Goal: Transaction & Acquisition: Purchase product/service

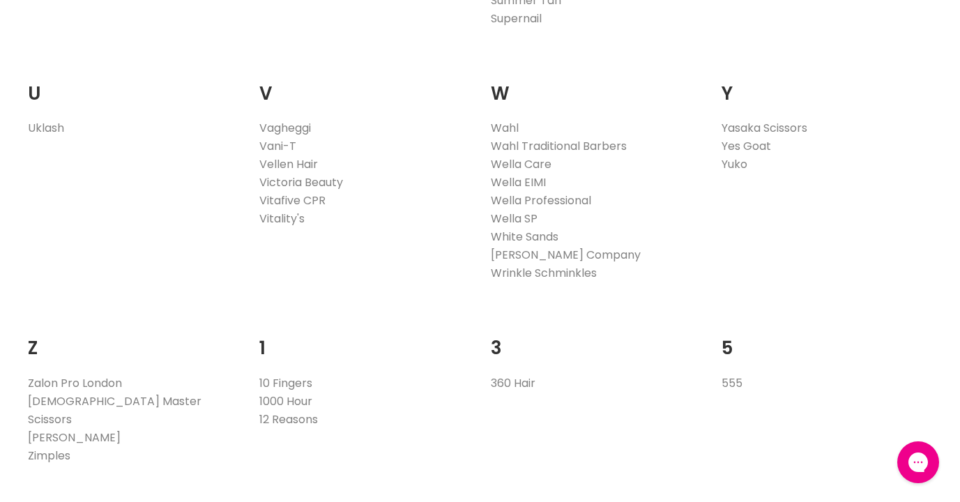
scroll to position [2778, 0]
click at [528, 273] on link "Wrinkle Schminkles" at bounding box center [544, 274] width 106 height 16
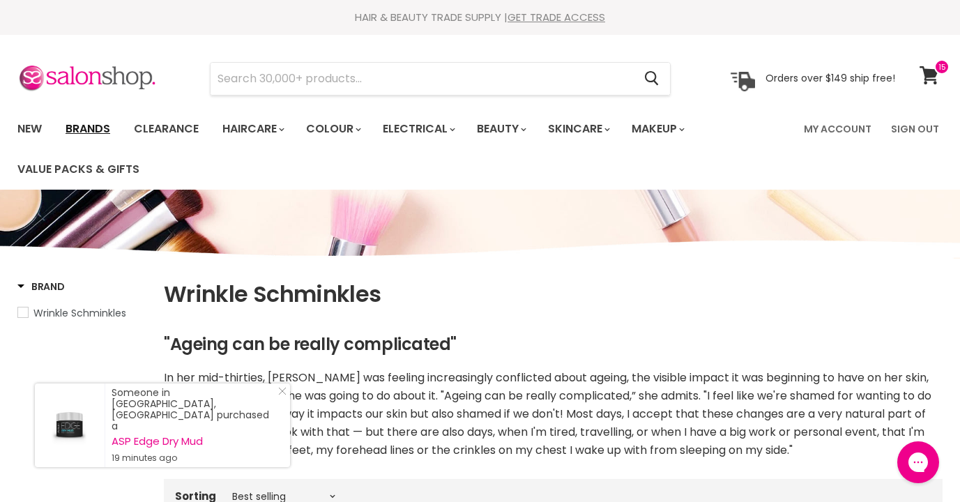
click at [83, 132] on link "Brands" at bounding box center [88, 128] width 66 height 29
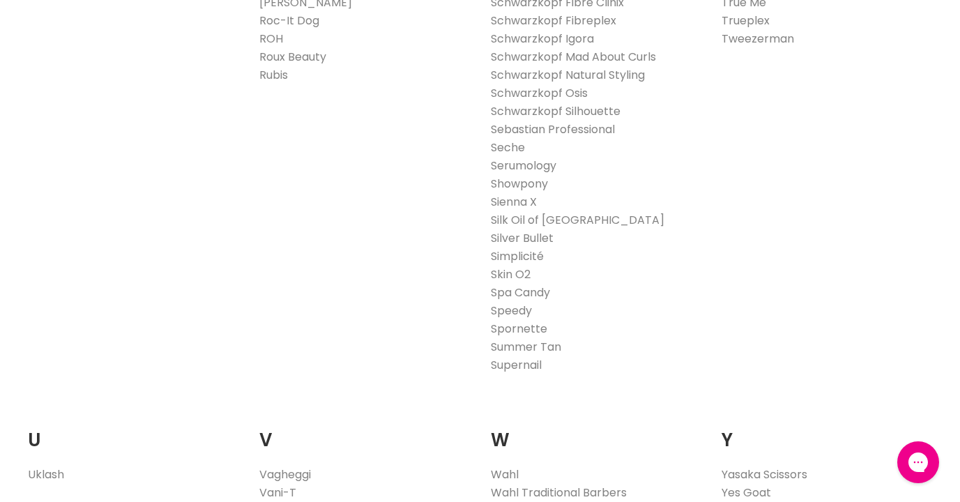
scroll to position [2435, 0]
click at [518, 235] on link "Silver Bullet" at bounding box center [522, 235] width 63 height 16
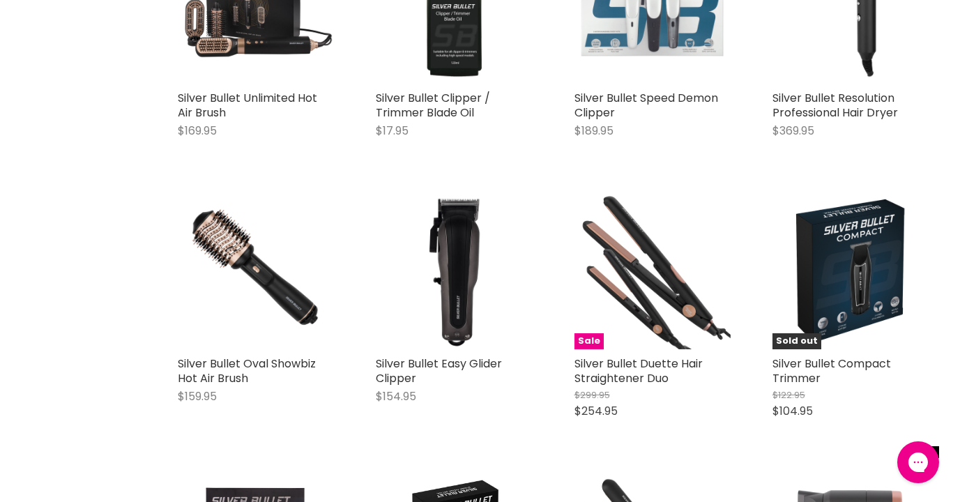
scroll to position [3155, 1]
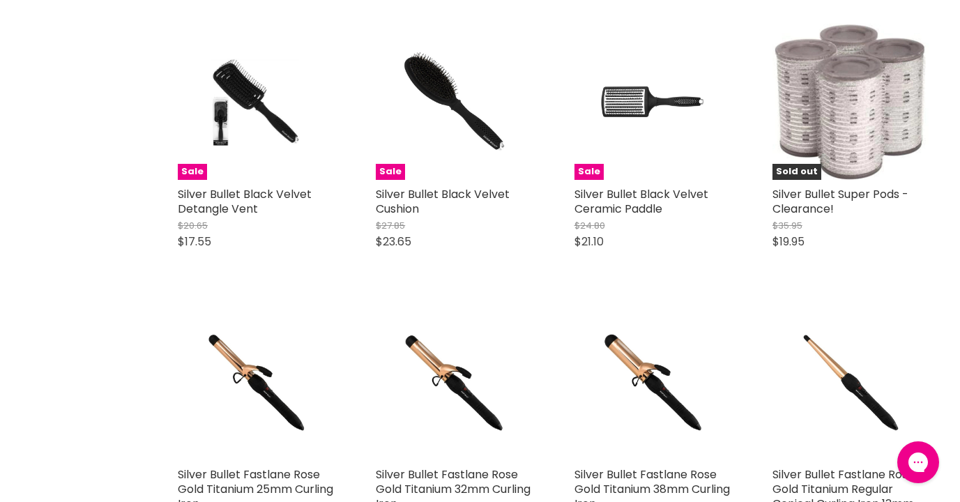
scroll to position [5234, 0]
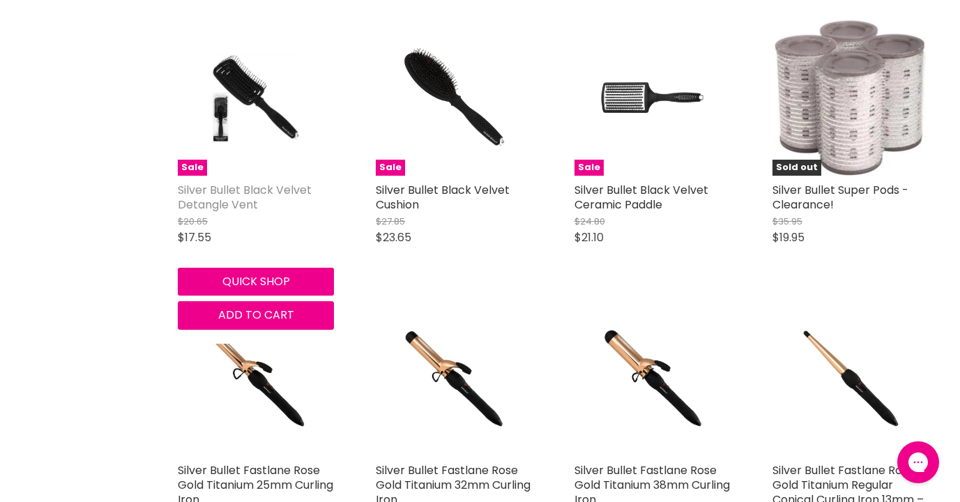
click at [231, 182] on link "Silver Bullet Black Velvet Detangle Vent" at bounding box center [245, 197] width 134 height 31
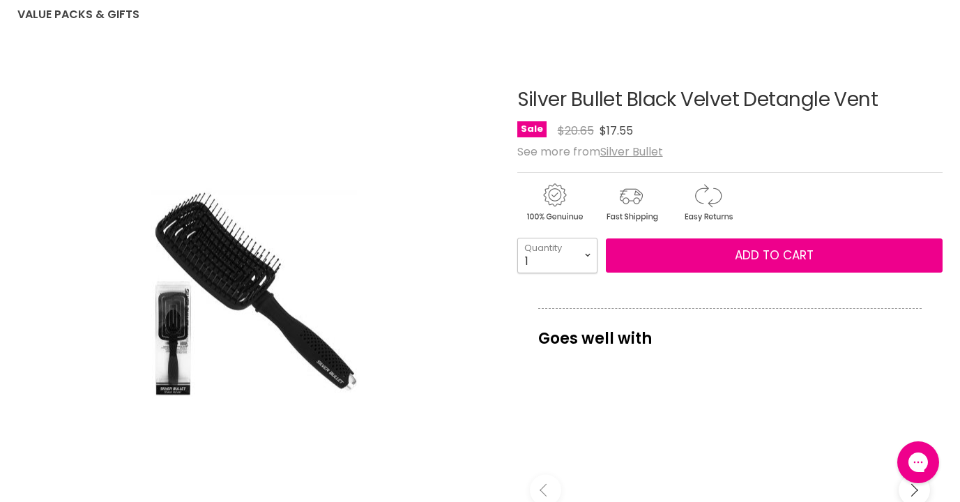
select select "2"
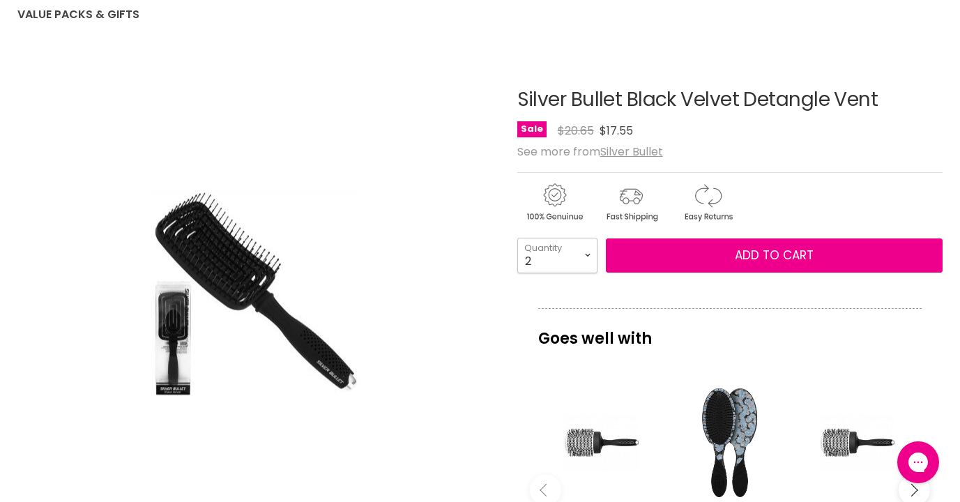
type input "2"
select select "4"
type input "4"
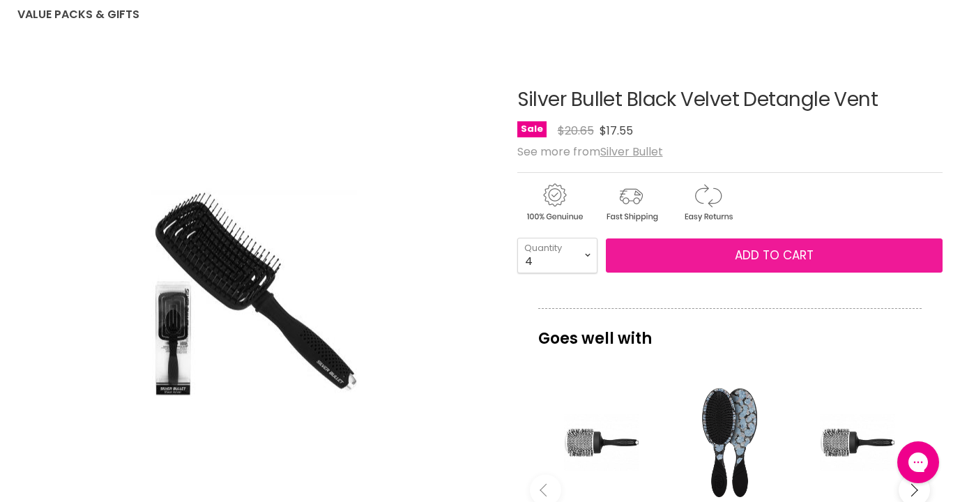
click at [764, 256] on span "Add to cart" at bounding box center [774, 255] width 79 height 17
click at [747, 254] on span "Add to cart" at bounding box center [774, 255] width 79 height 17
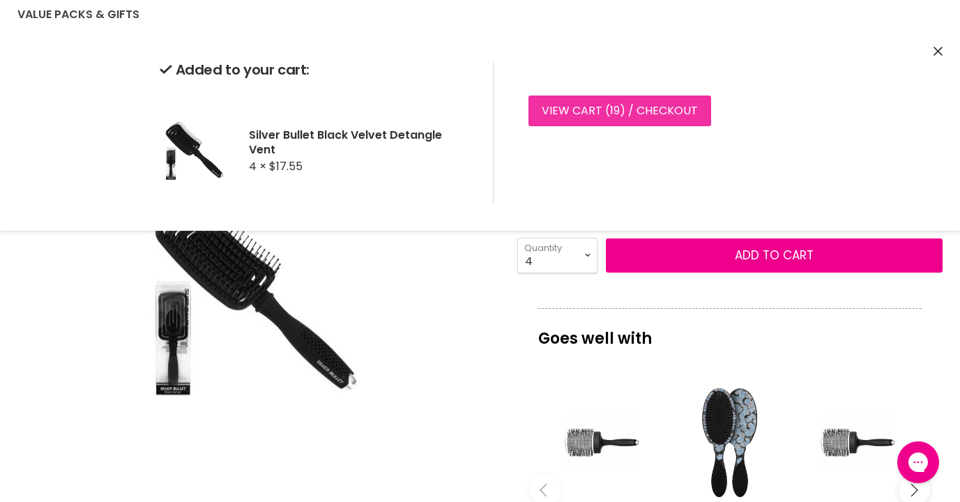
click at [629, 113] on link "View cart ( 19 ) / Checkout" at bounding box center [619, 111] width 183 height 31
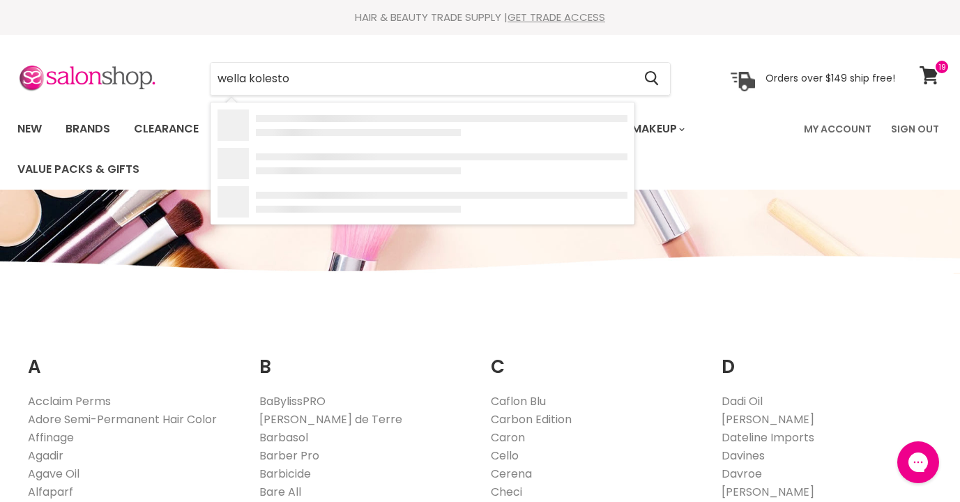
type input "wella koleston"
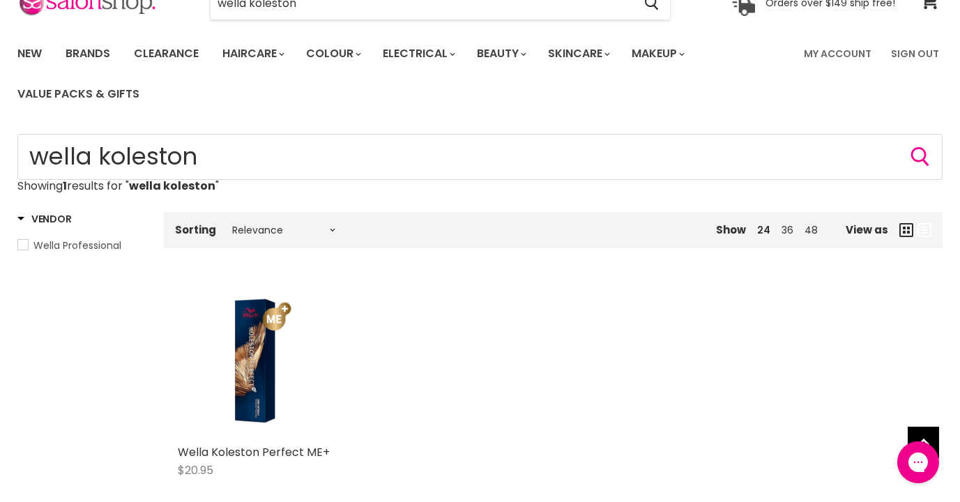
scroll to position [75, 0]
click at [243, 372] on img "Main content" at bounding box center [256, 360] width 156 height 156
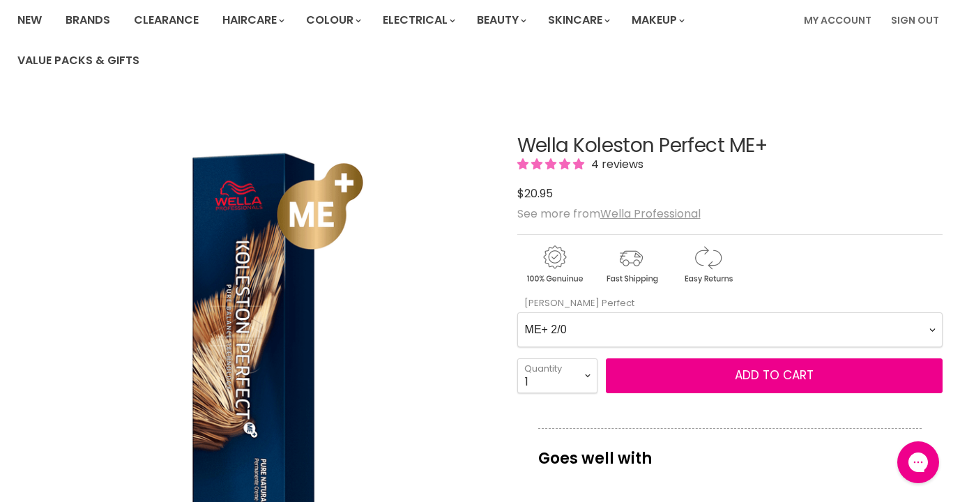
select Perfect-0-0 "4/71"
select select "3"
type input "3"
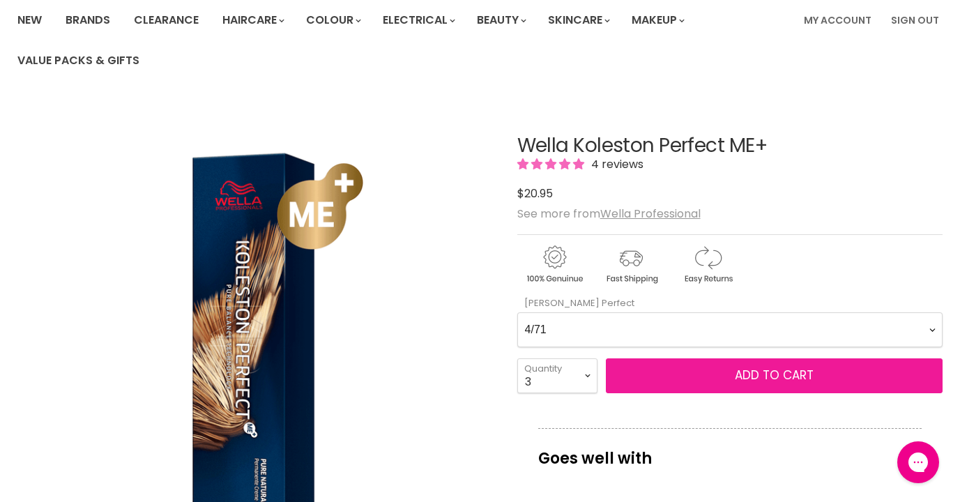
click at [760, 378] on span "Add to cart" at bounding box center [774, 375] width 79 height 17
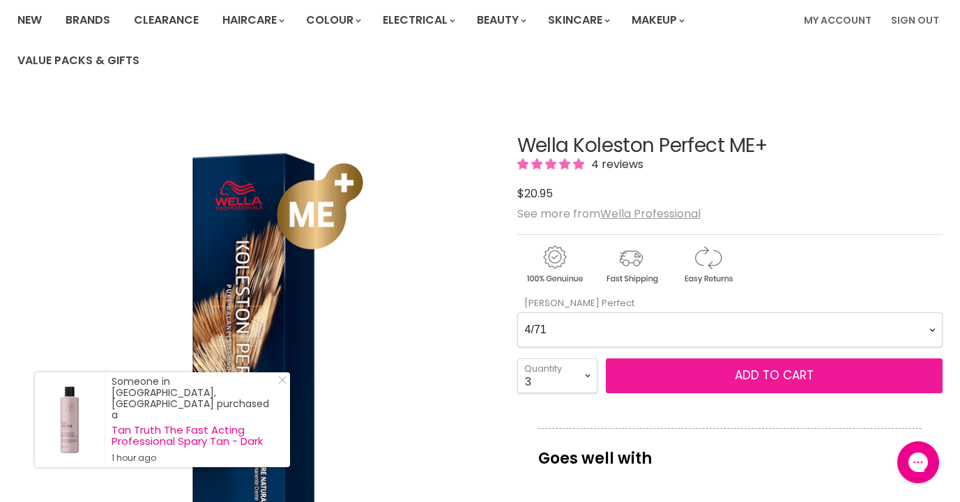
click at [690, 368] on button "Add to cart" at bounding box center [774, 375] width 337 height 35
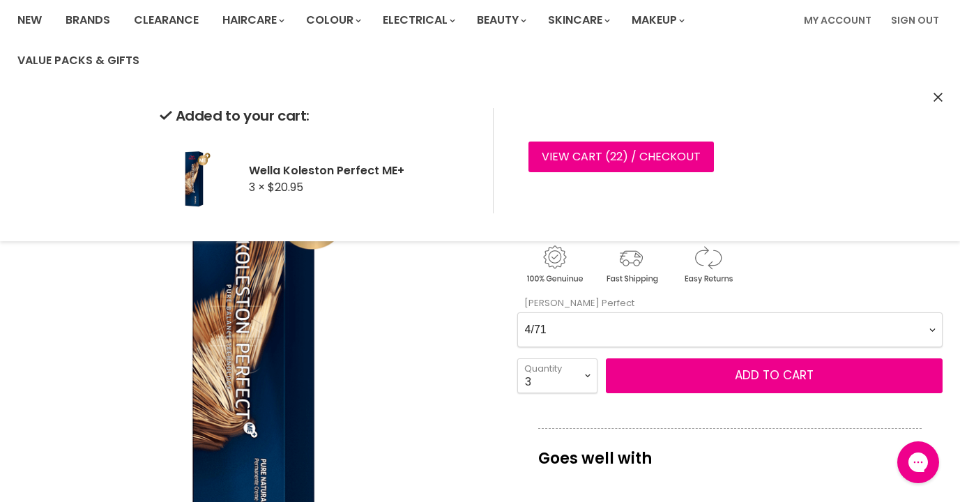
select Perfect-0-0 "ME+ 6/2"
select select "6"
type input "6"
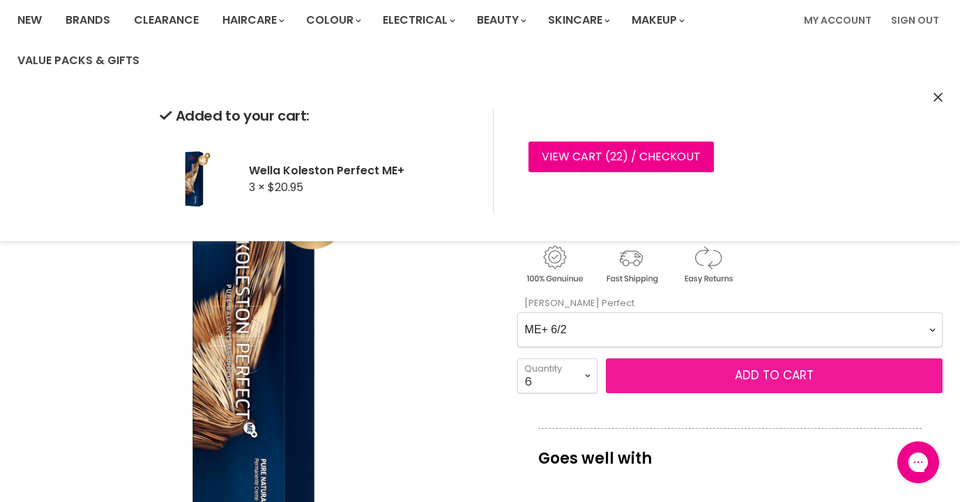
click at [775, 377] on span "Add to cart" at bounding box center [774, 375] width 79 height 17
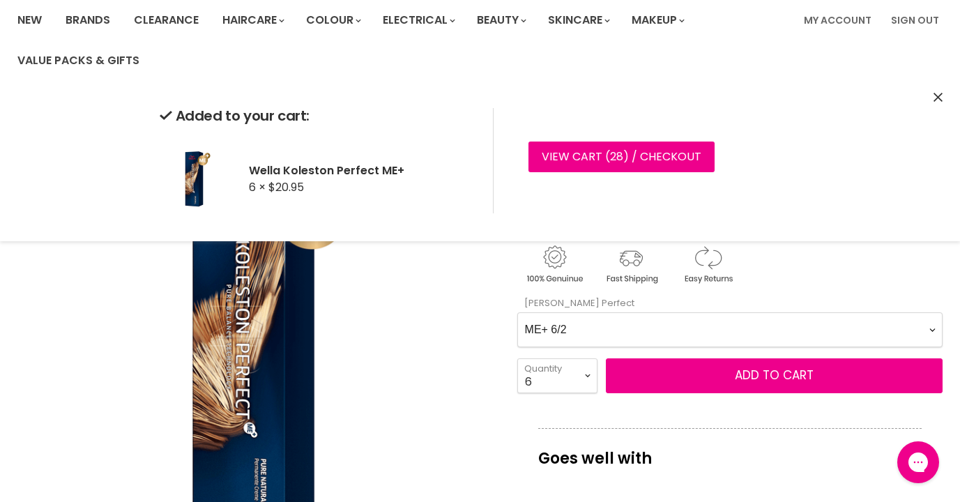
select Perfect-0-0 "ME+ 6/07"
select select "4"
type input "4"
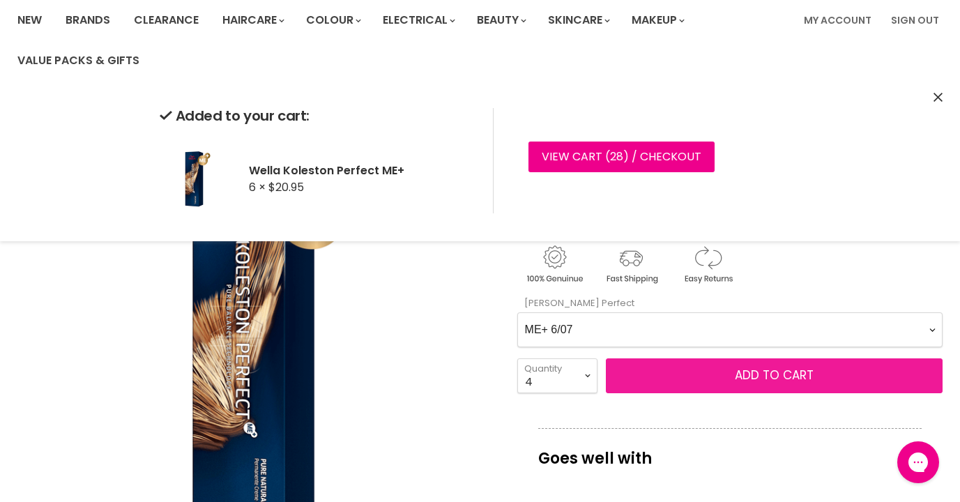
click at [751, 376] on span "Add to cart" at bounding box center [774, 375] width 79 height 17
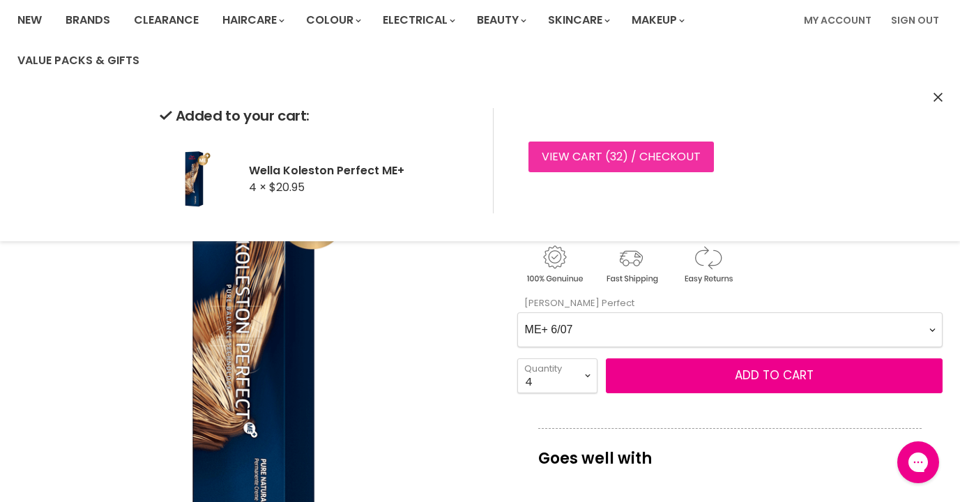
click at [635, 152] on link "View cart ( 32 ) / Checkout" at bounding box center [620, 157] width 185 height 31
